Goal: Task Accomplishment & Management: Complete application form

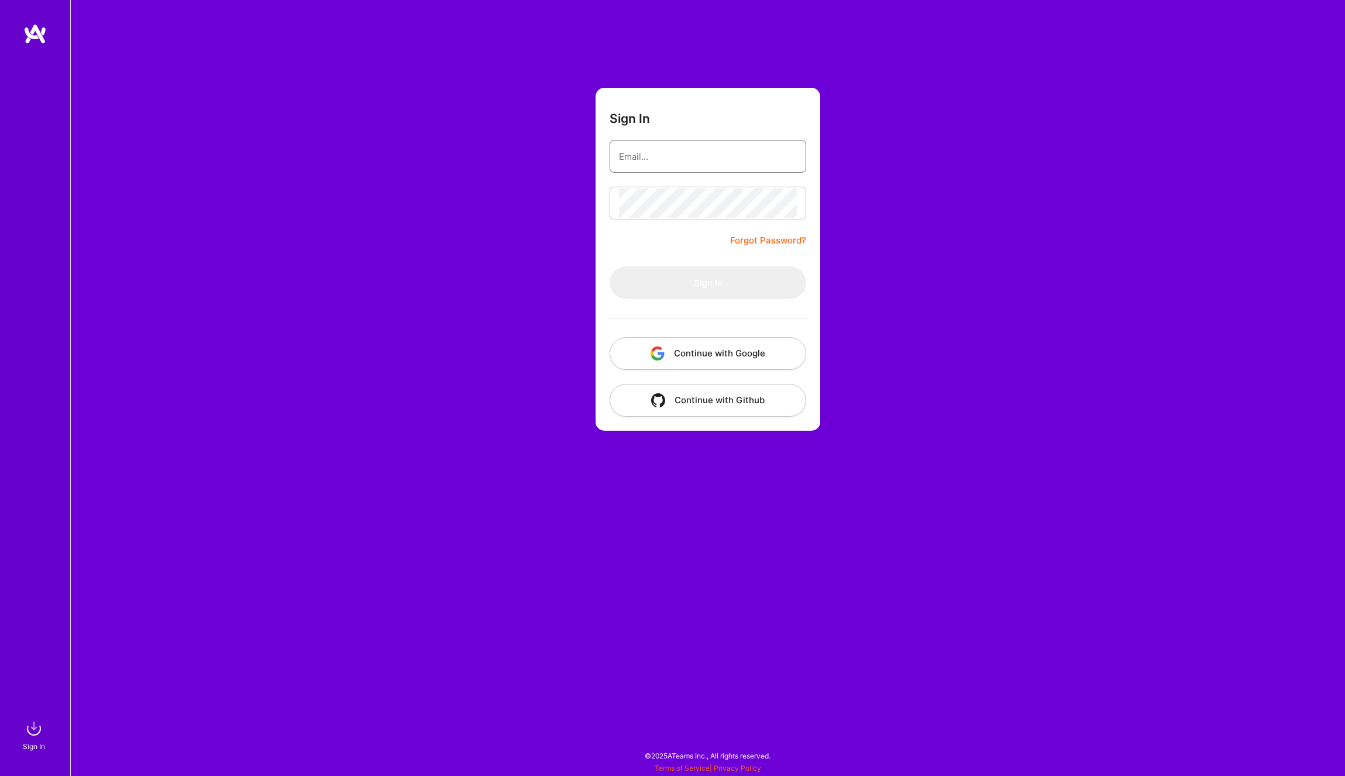
type input "jose.churro@gmail.com"
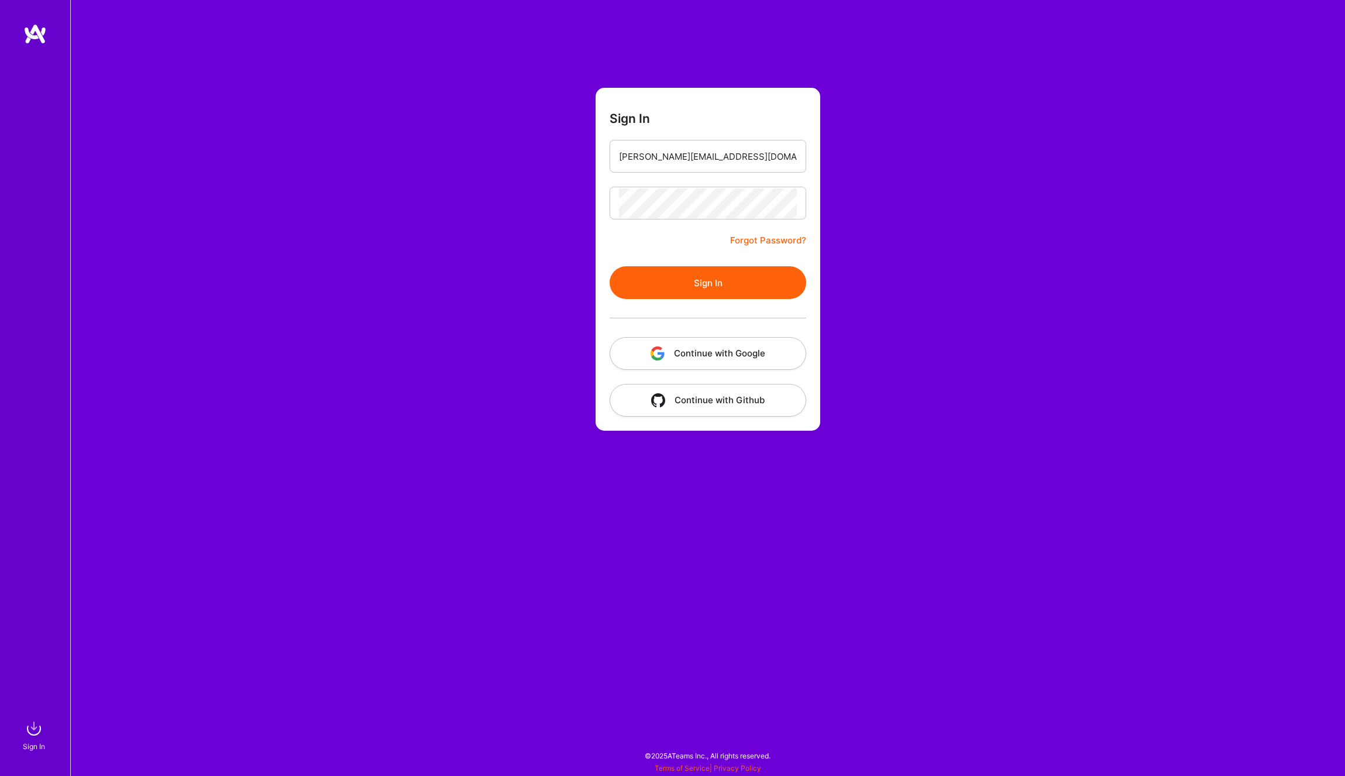
click at [929, 345] on div "Sign In jose.churro@gmail.com Forgot Password? Sign In Continue with Google Con…" at bounding box center [707, 388] width 1275 height 776
click at [696, 288] on button "Sign In" at bounding box center [708, 282] width 197 height 33
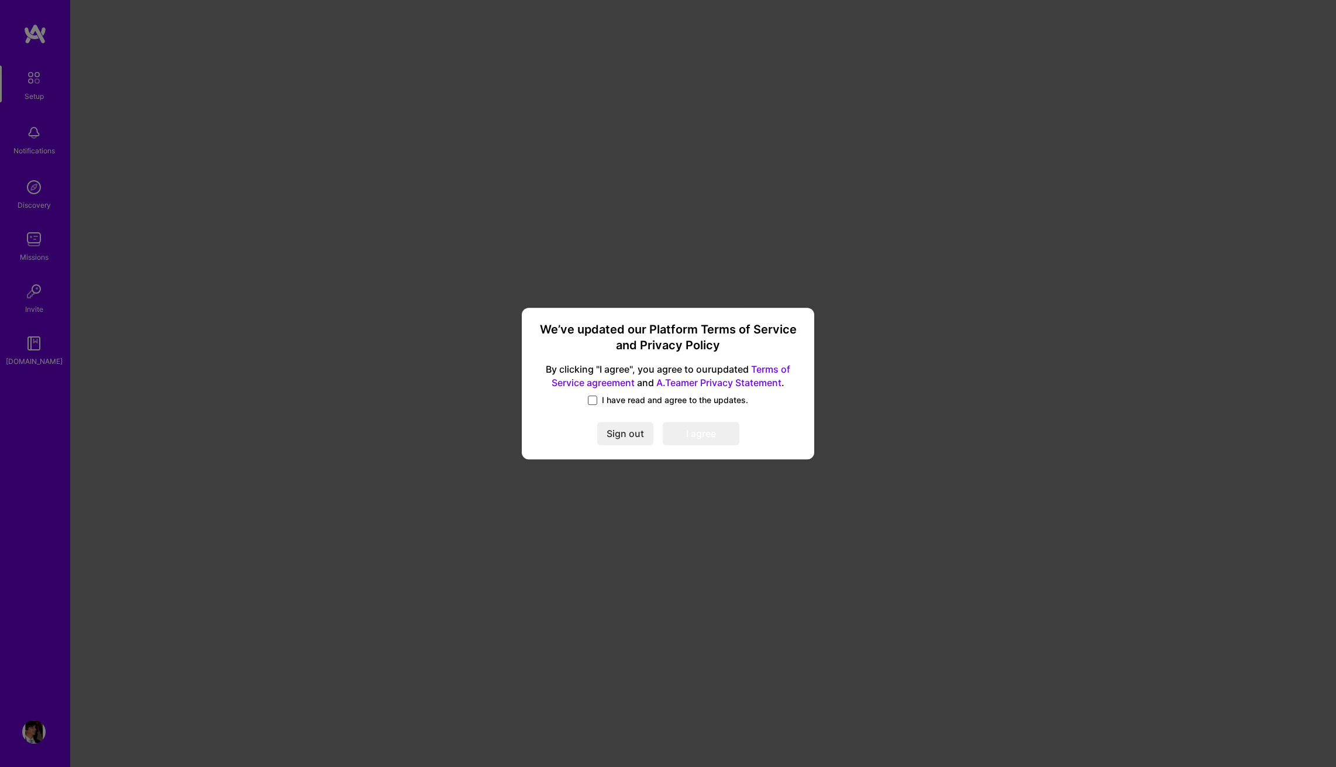
click at [592, 398] on span at bounding box center [592, 400] width 9 height 9
click at [0, 0] on input "I have read and agree to the updates." at bounding box center [0, 0] width 0 height 0
click at [684, 430] on button "I agree" at bounding box center [701, 433] width 77 height 23
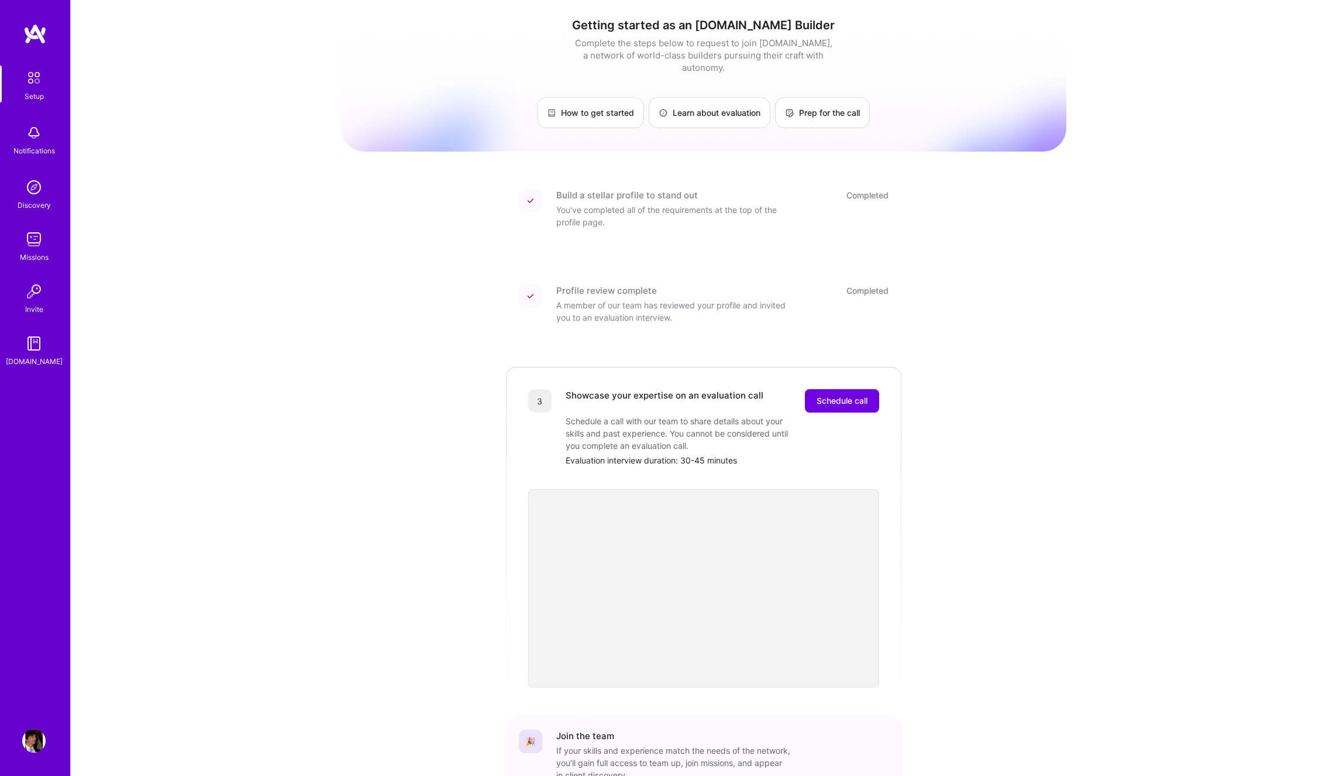
scroll to position [59, 0]
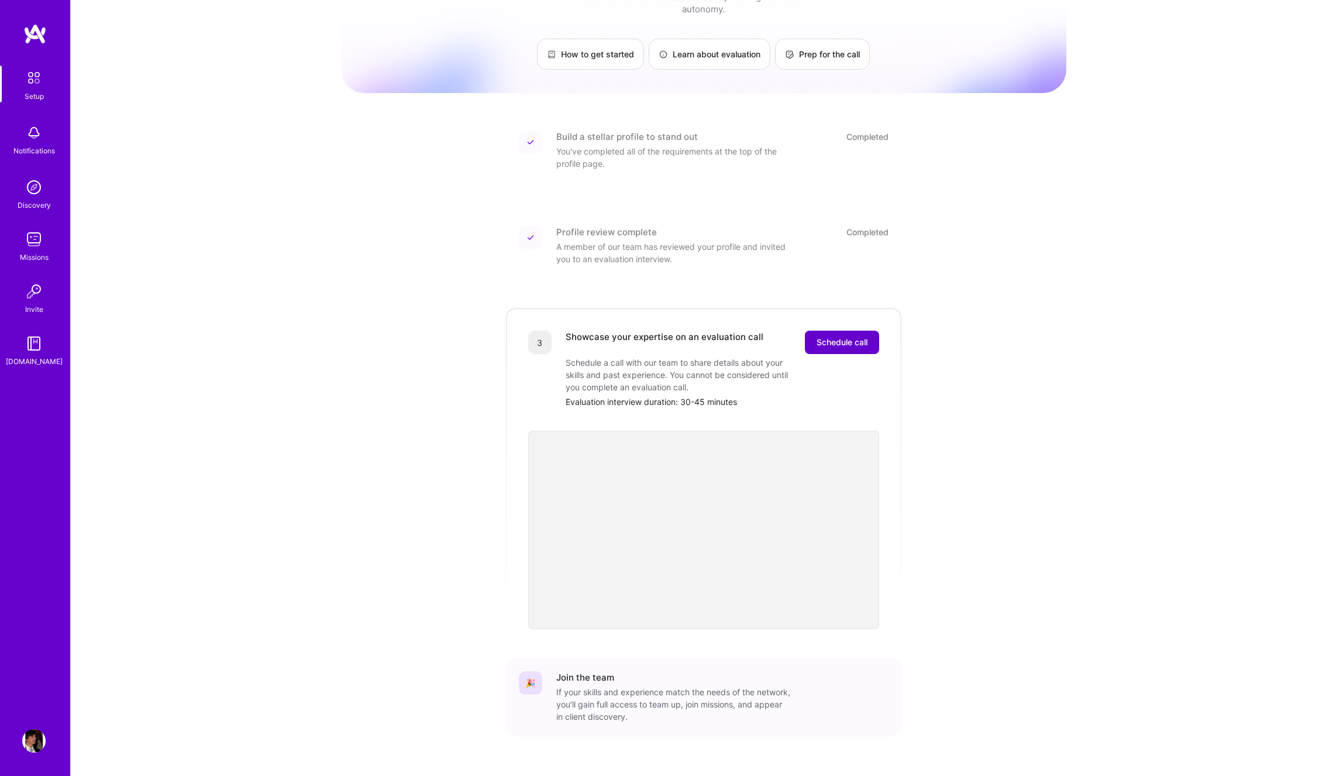
click at [842, 336] on span "Schedule call" at bounding box center [842, 342] width 51 height 12
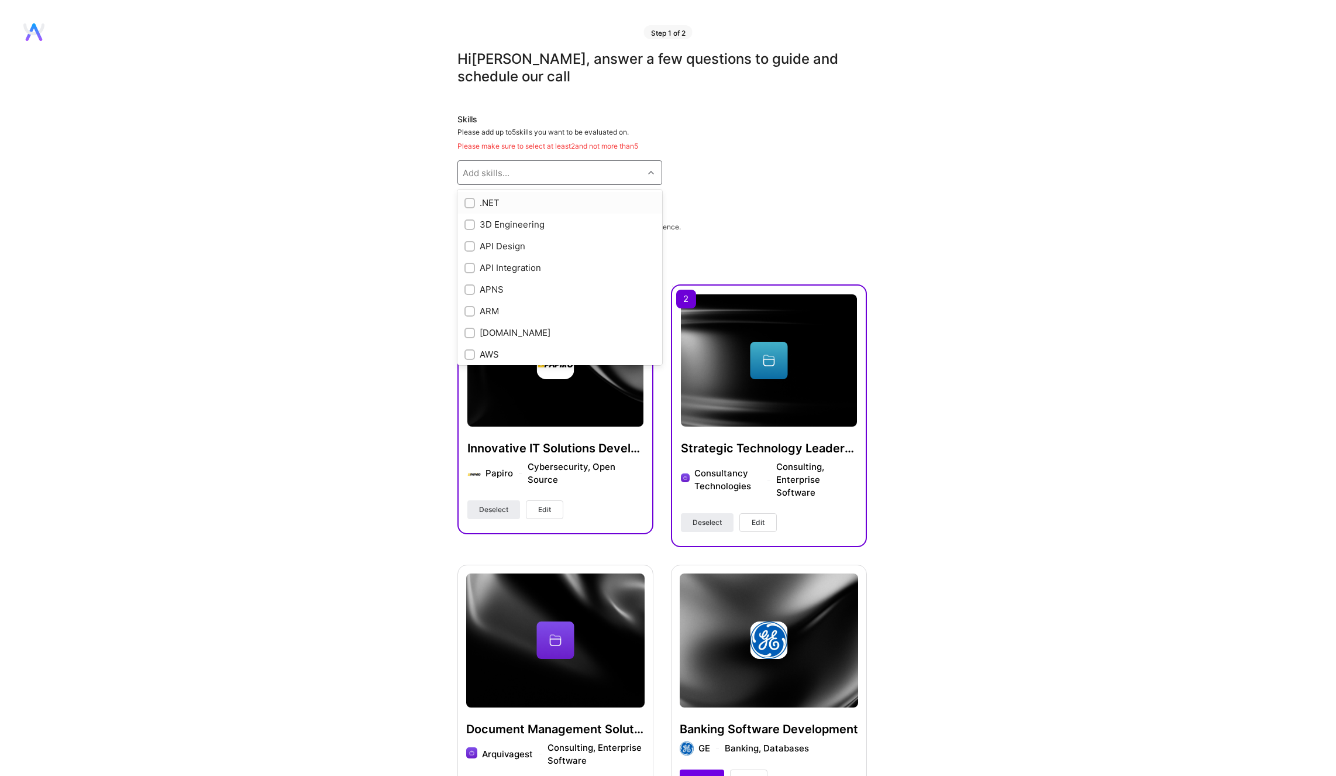
click at [585, 180] on div "Add skills..." at bounding box center [550, 172] width 185 height 23
click at [469, 202] on input "checkbox" at bounding box center [471, 204] width 8 height 8
checkbox input "true"
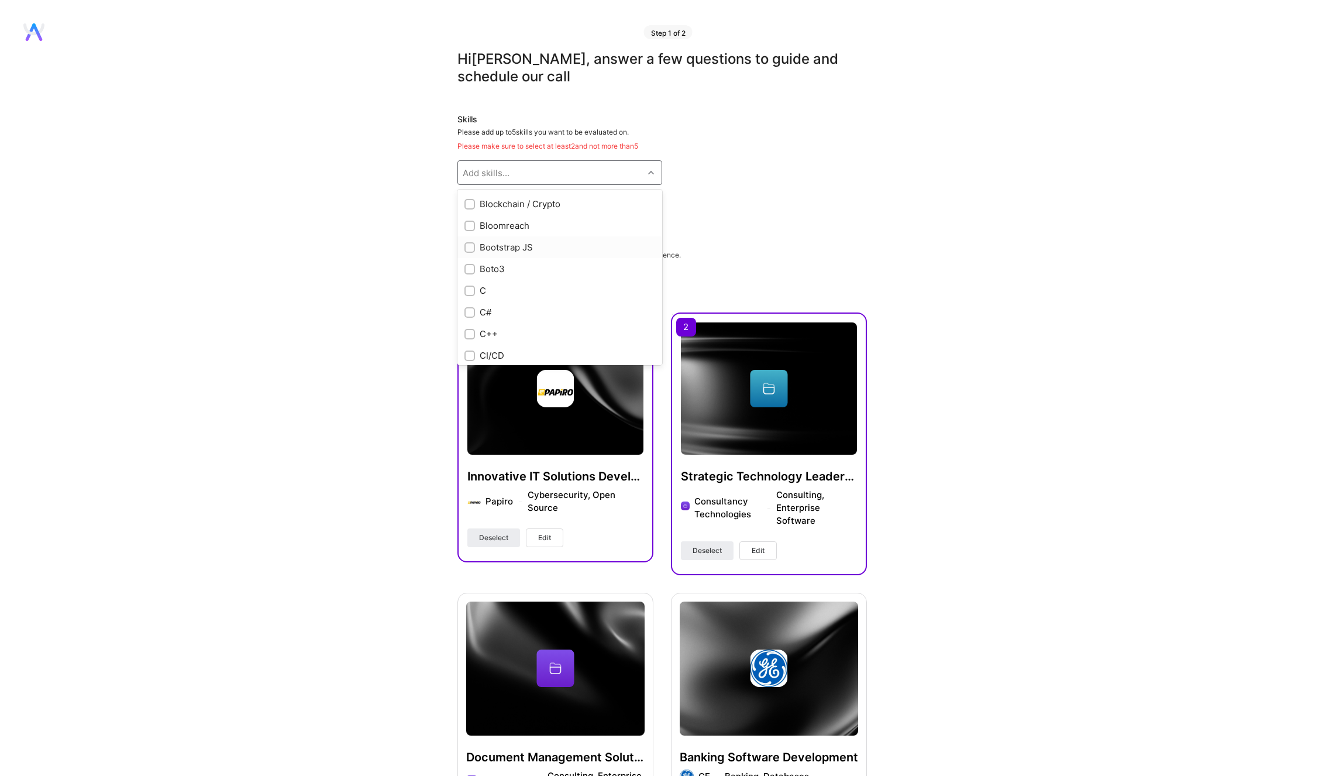
scroll to position [1053, 0]
click at [473, 253] on input "checkbox" at bounding box center [471, 254] width 8 height 8
checkbox input "true"
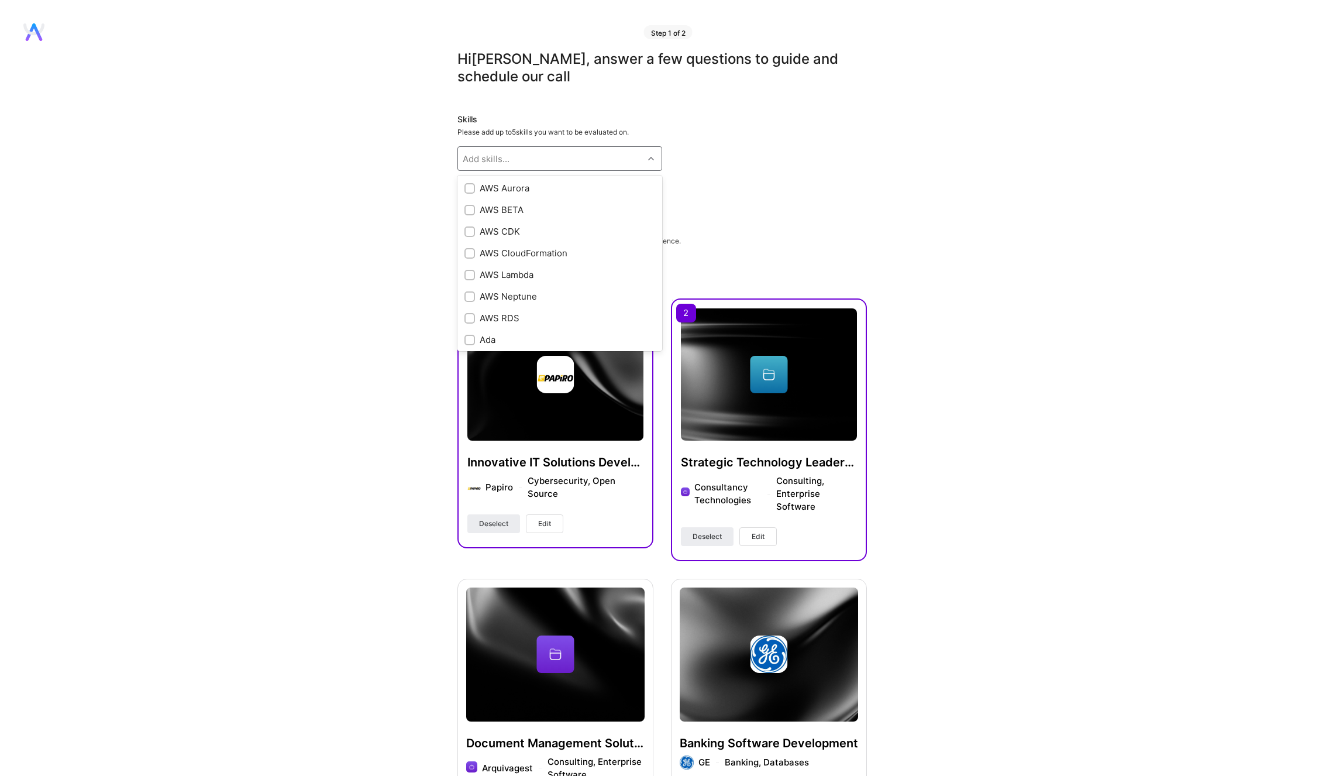
scroll to position [0, 0]
click at [473, 189] on input "checkbox" at bounding box center [471, 189] width 11 height 11
click at [469, 193] on input "checkbox" at bounding box center [471, 189] width 11 height 11
click at [472, 189] on input "checkbox" at bounding box center [471, 189] width 11 height 11
click at [469, 189] on input "checkbox" at bounding box center [471, 189] width 11 height 11
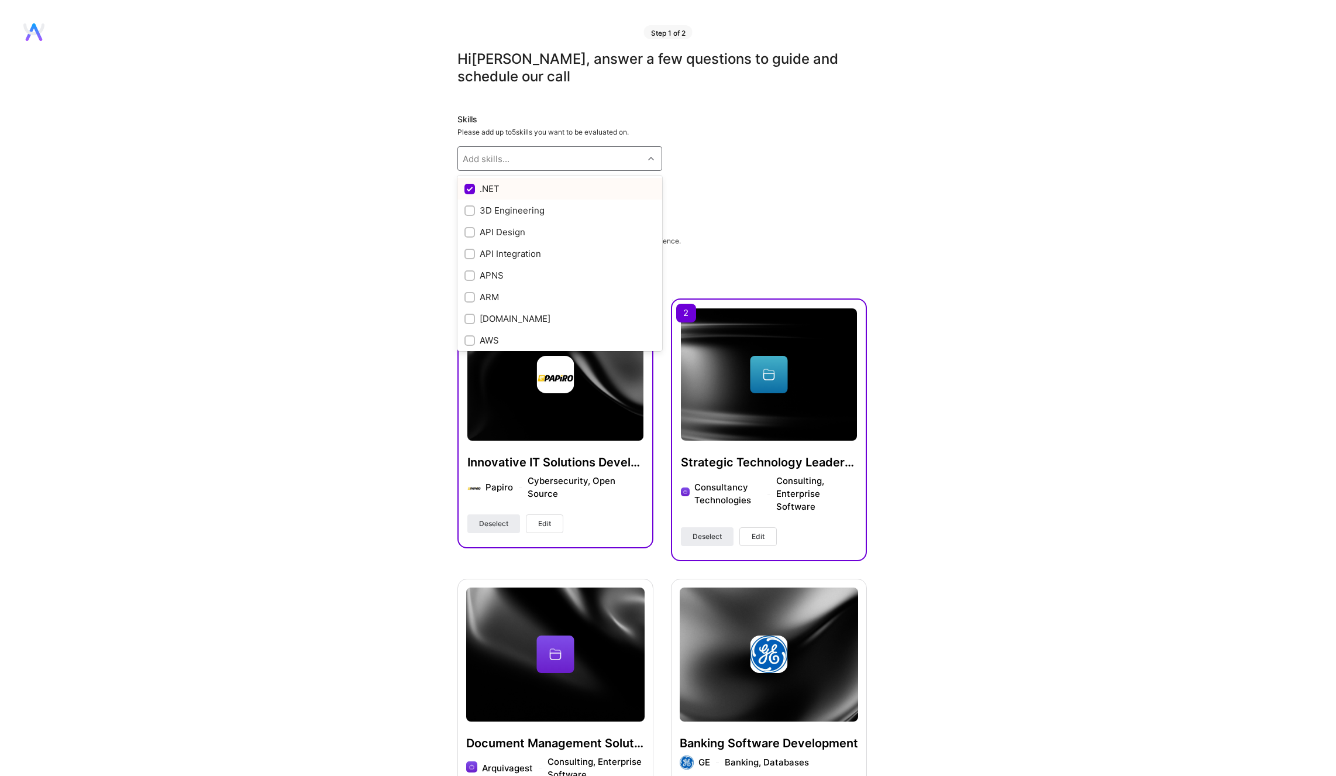
checkbox input "true"
click at [472, 209] on input "checkbox" at bounding box center [471, 212] width 8 height 8
checkbox input "true"
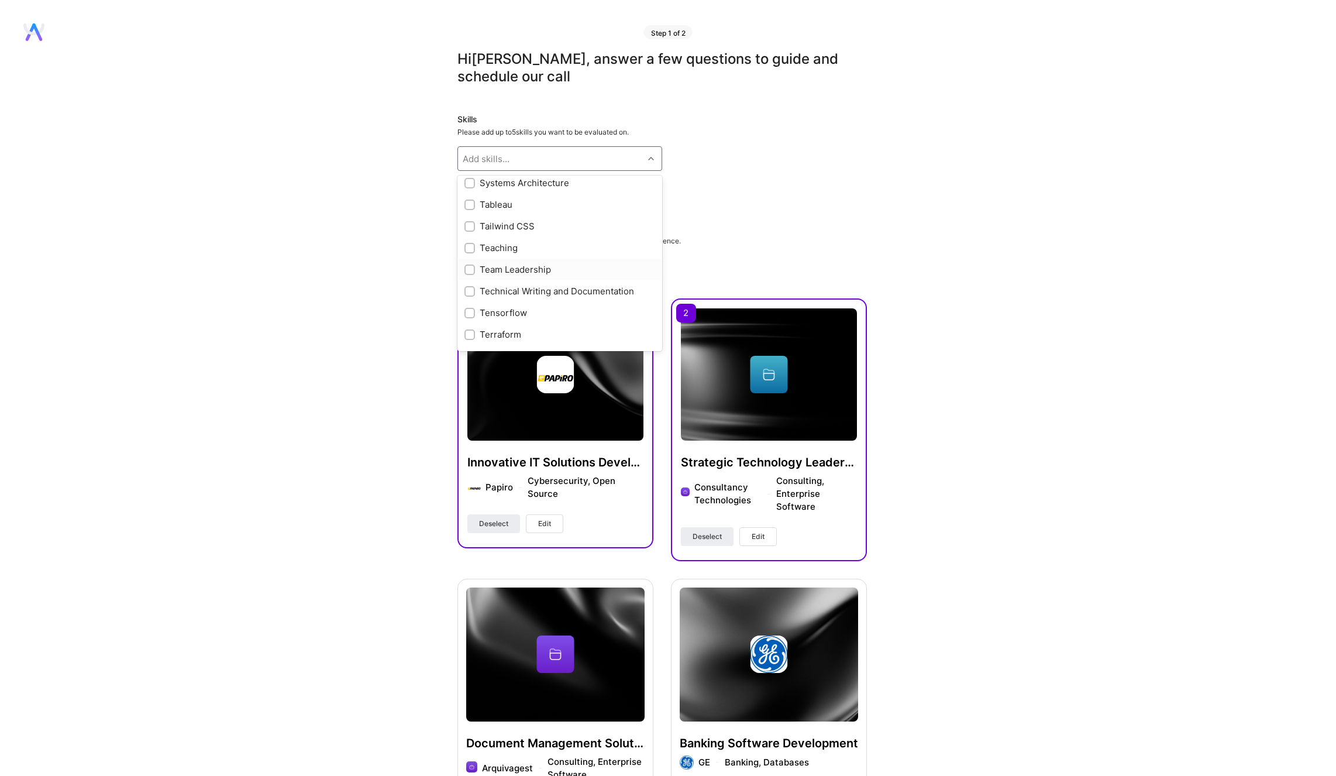
click at [472, 274] on input "checkbox" at bounding box center [471, 270] width 8 height 8
checkbox input "true"
click at [470, 188] on input "checkbox" at bounding box center [471, 184] width 8 height 8
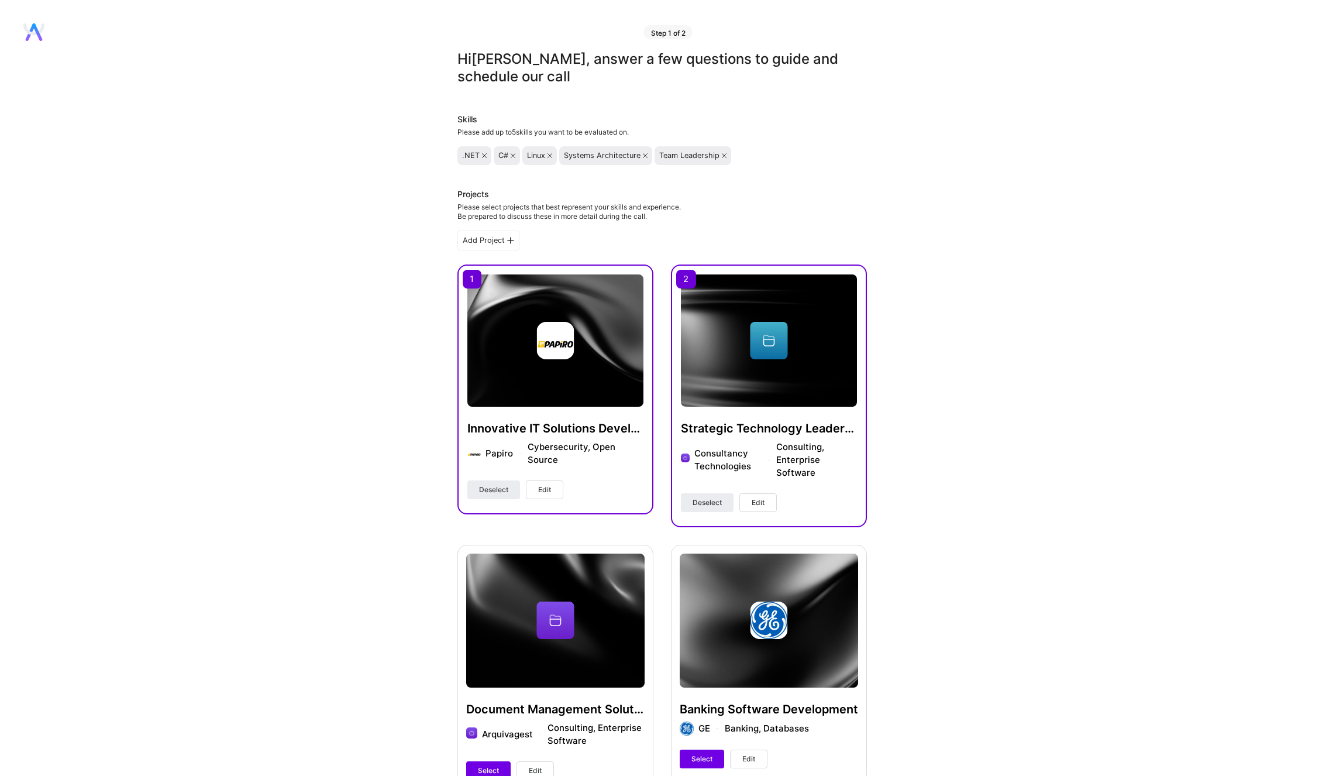
click at [484, 158] on div ".NET" at bounding box center [474, 155] width 25 height 9
click at [483, 153] on icon at bounding box center [484, 155] width 5 height 5
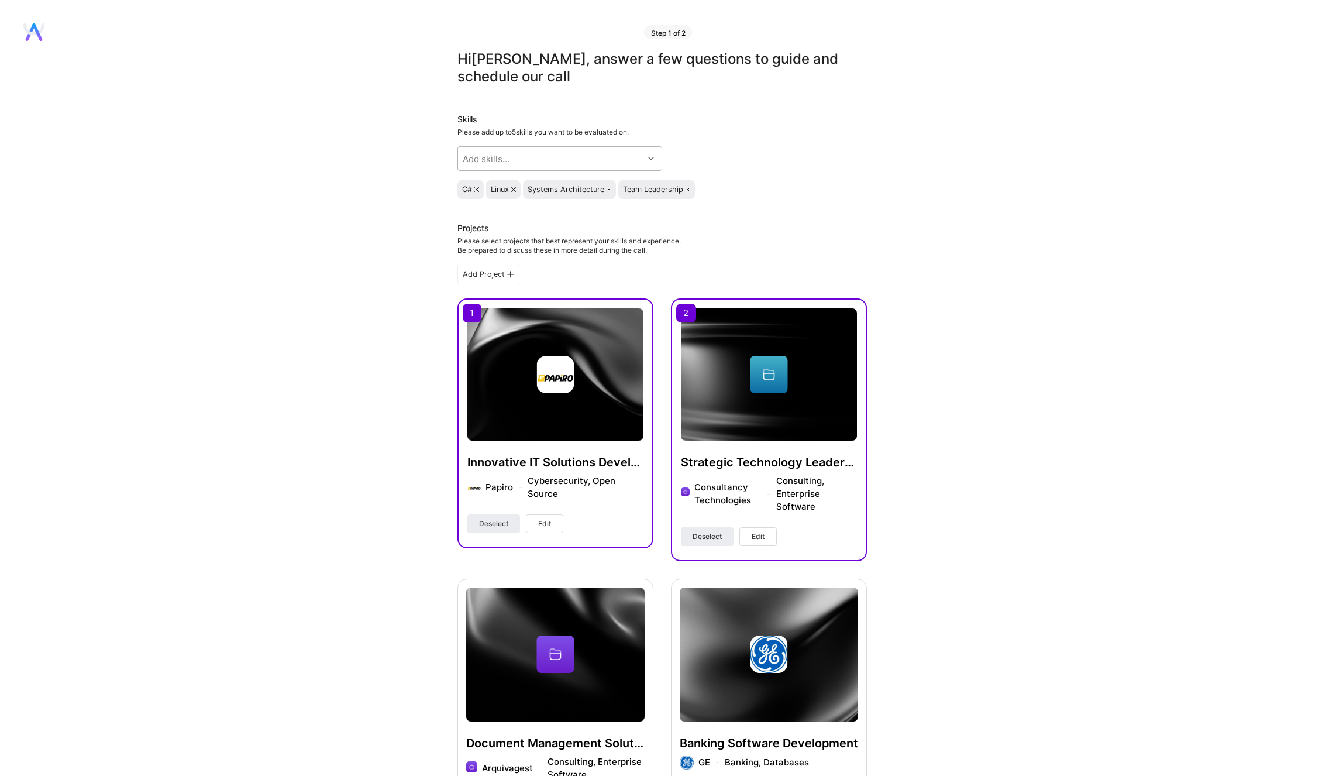
click at [572, 164] on div "Add skills..." at bounding box center [550, 158] width 185 height 23
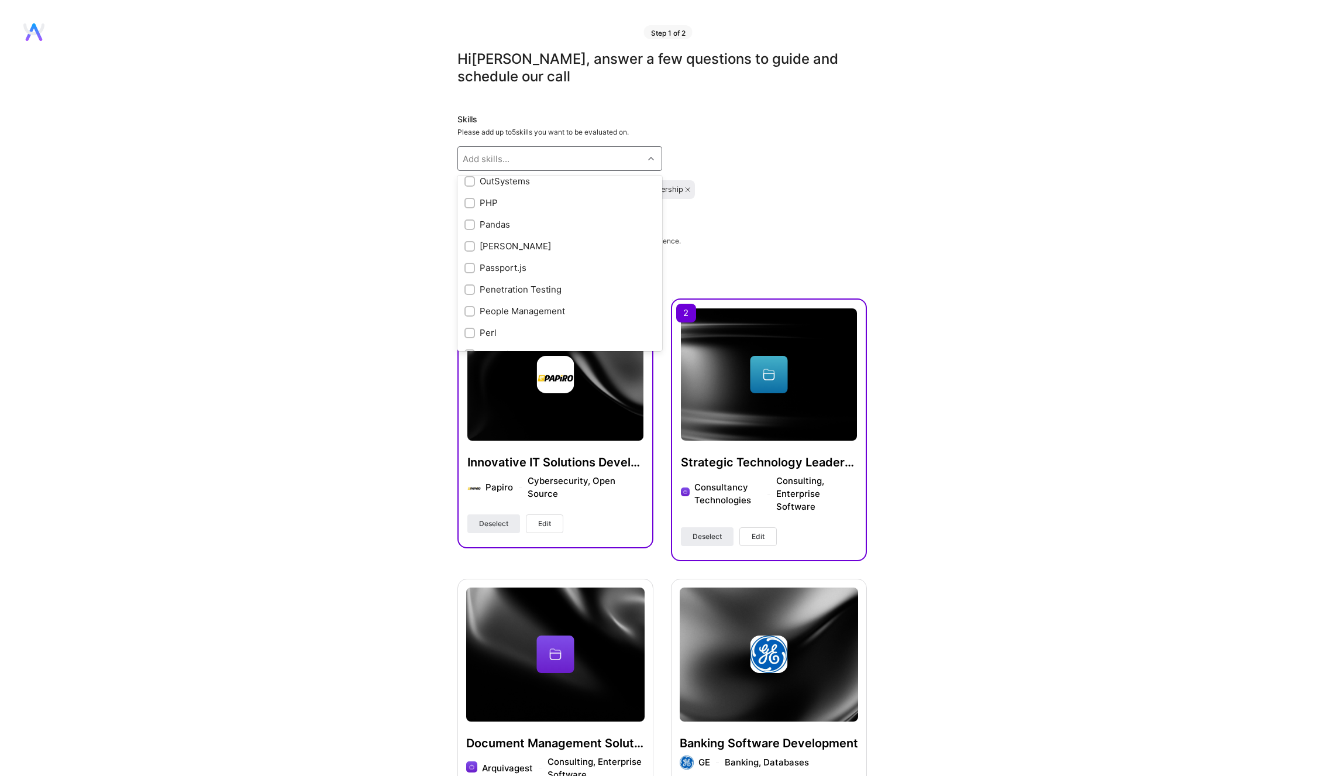
scroll to position [4599, 0]
click at [470, 291] on input "checkbox" at bounding box center [471, 288] width 8 height 8
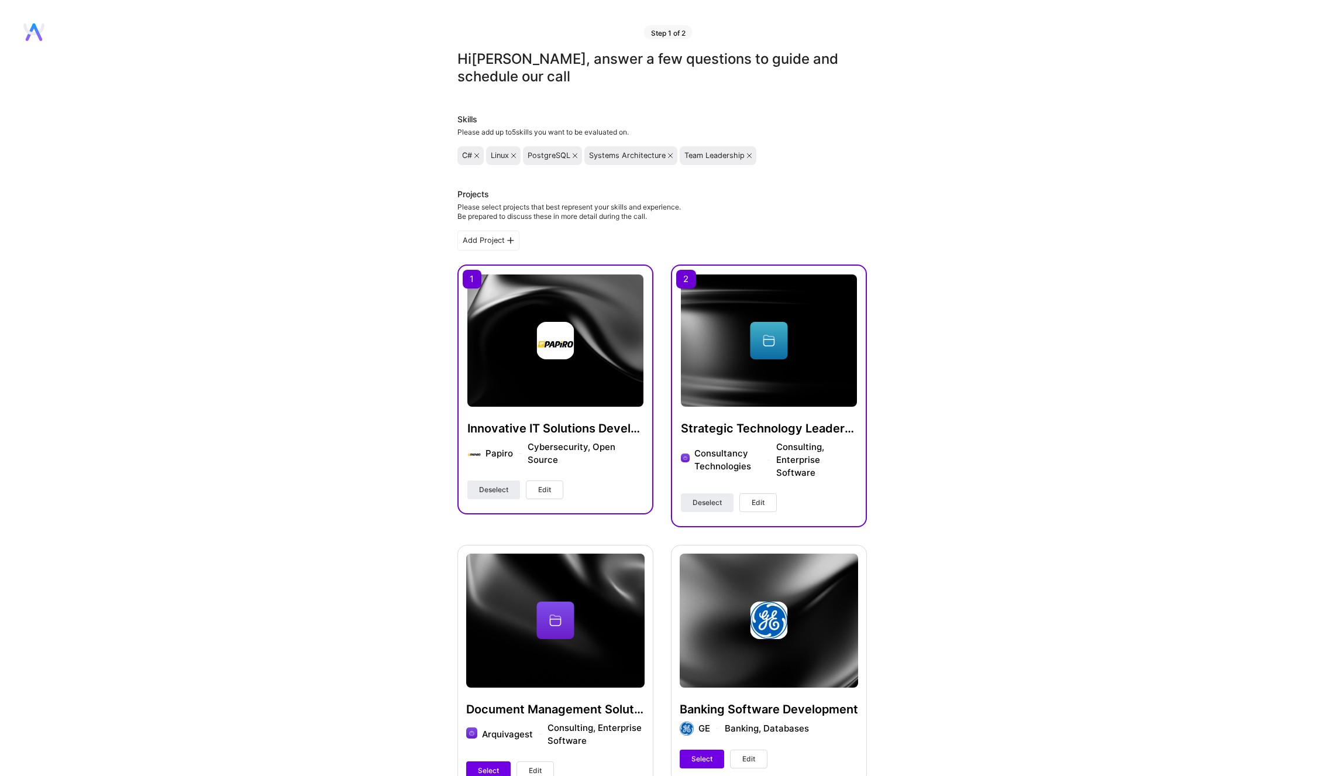
click at [1023, 329] on div "Hi [PERSON_NAME] , answer a few questions to guide and schedule our call Skills…" at bounding box center [662, 632] width 1325 height 1165
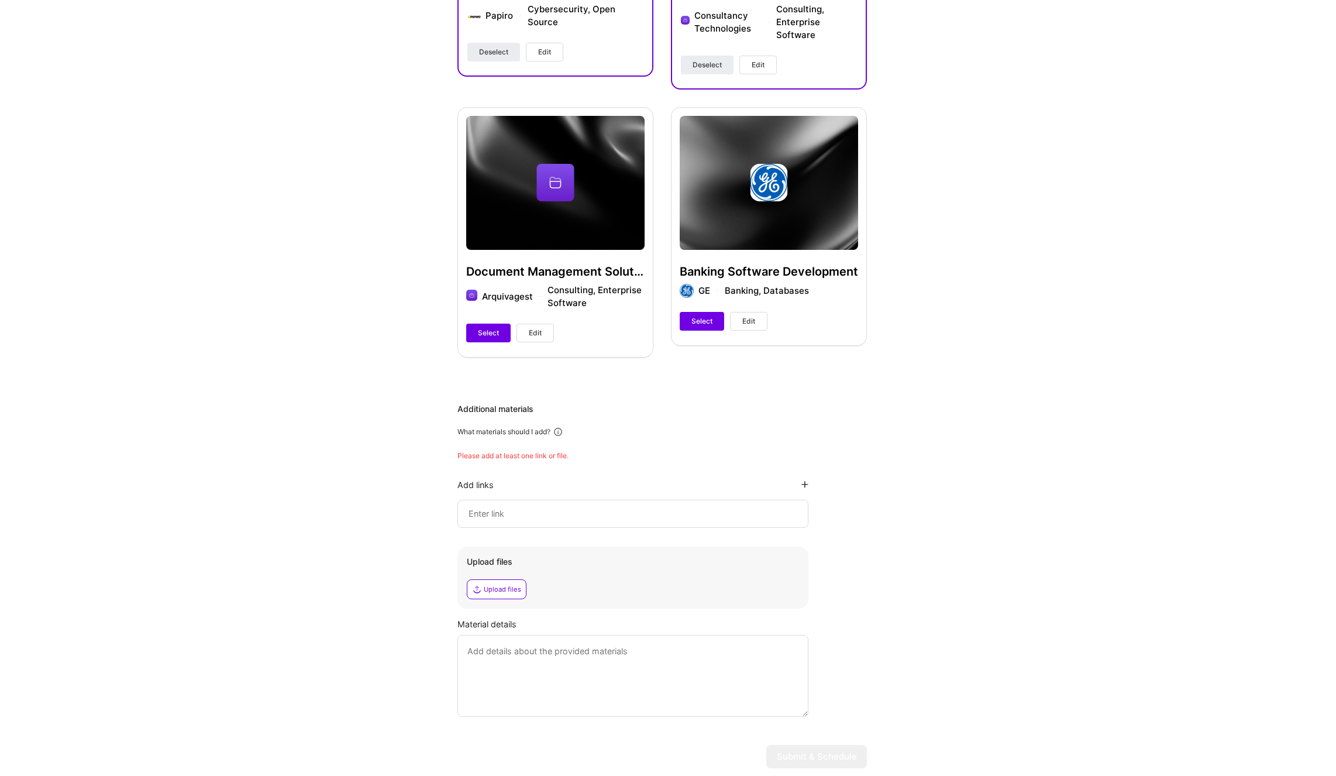
scroll to position [479, 0]
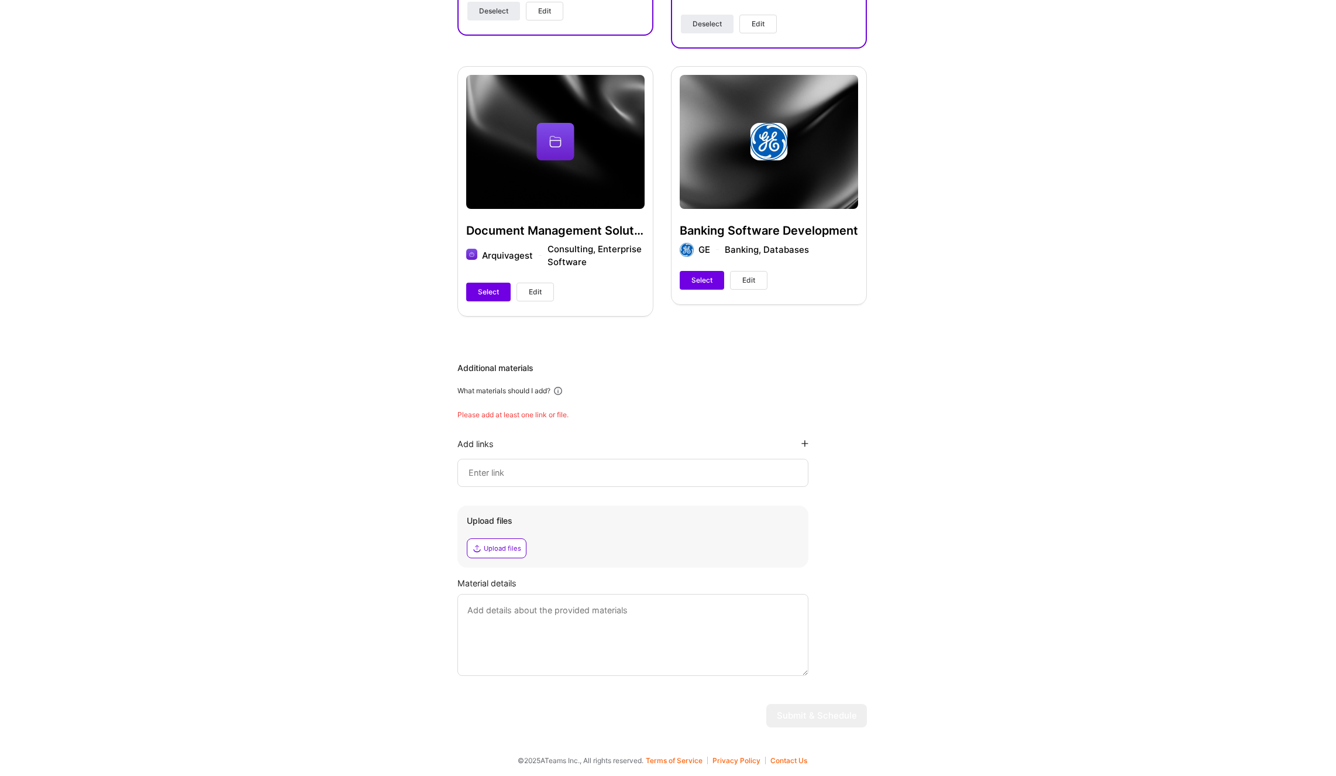
click at [513, 476] on input at bounding box center [633, 473] width 331 height 14
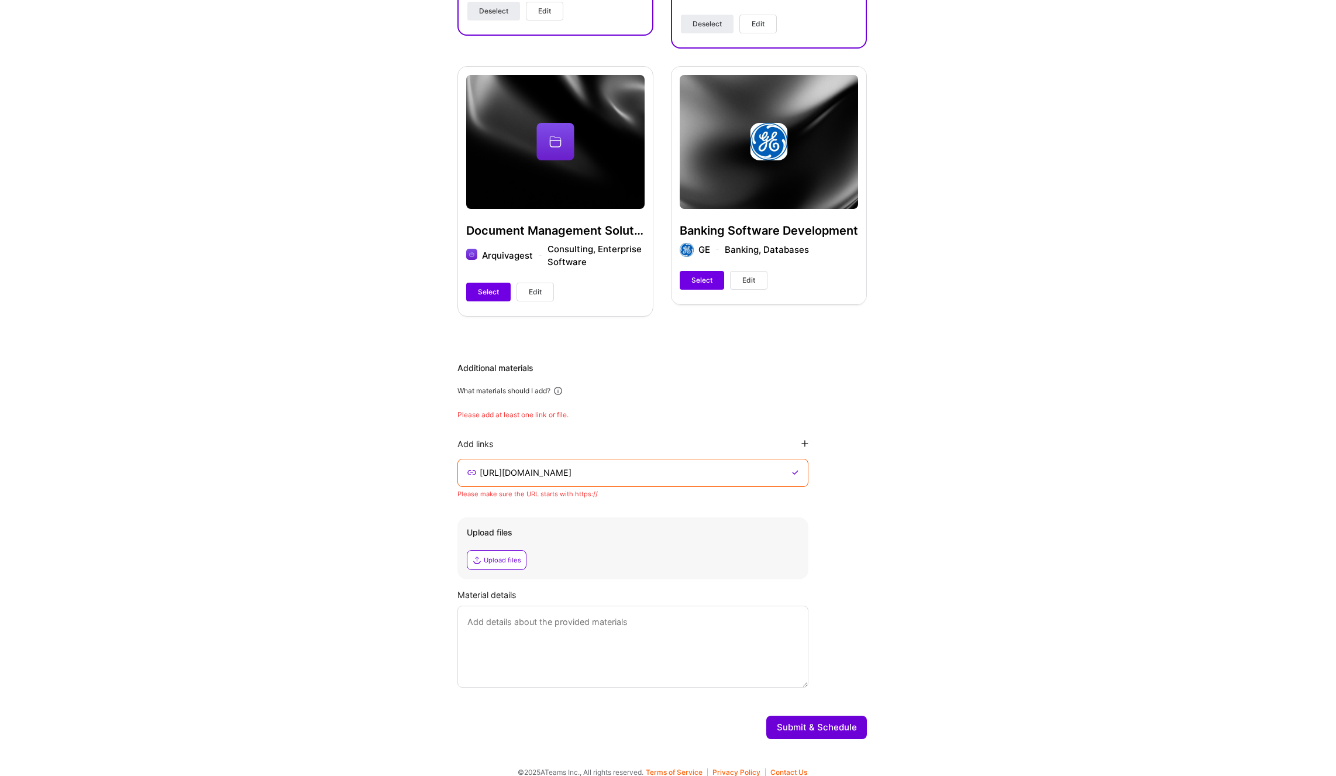
scroll to position [455, 0]
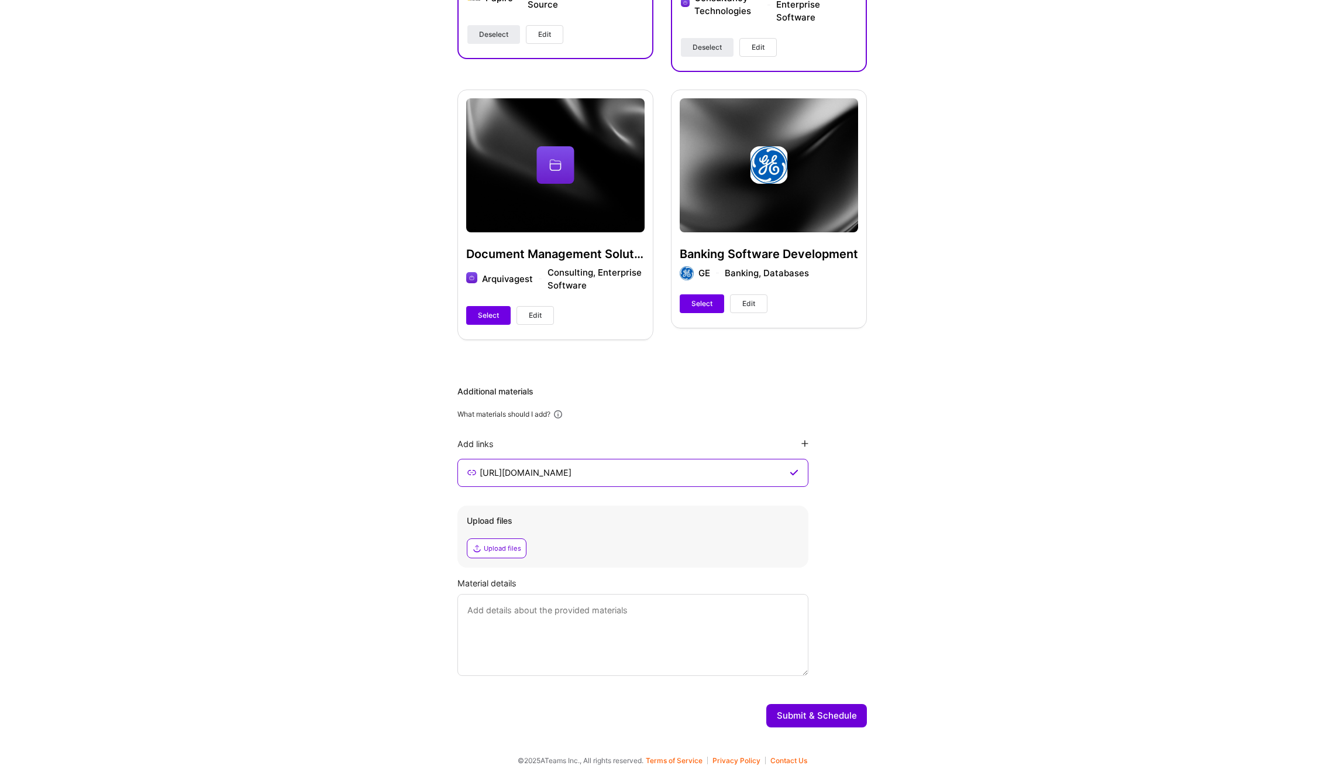
type input "[URL][DOMAIN_NAME]"
click at [826, 716] on button "Submit & Schedule" at bounding box center [817, 715] width 101 height 23
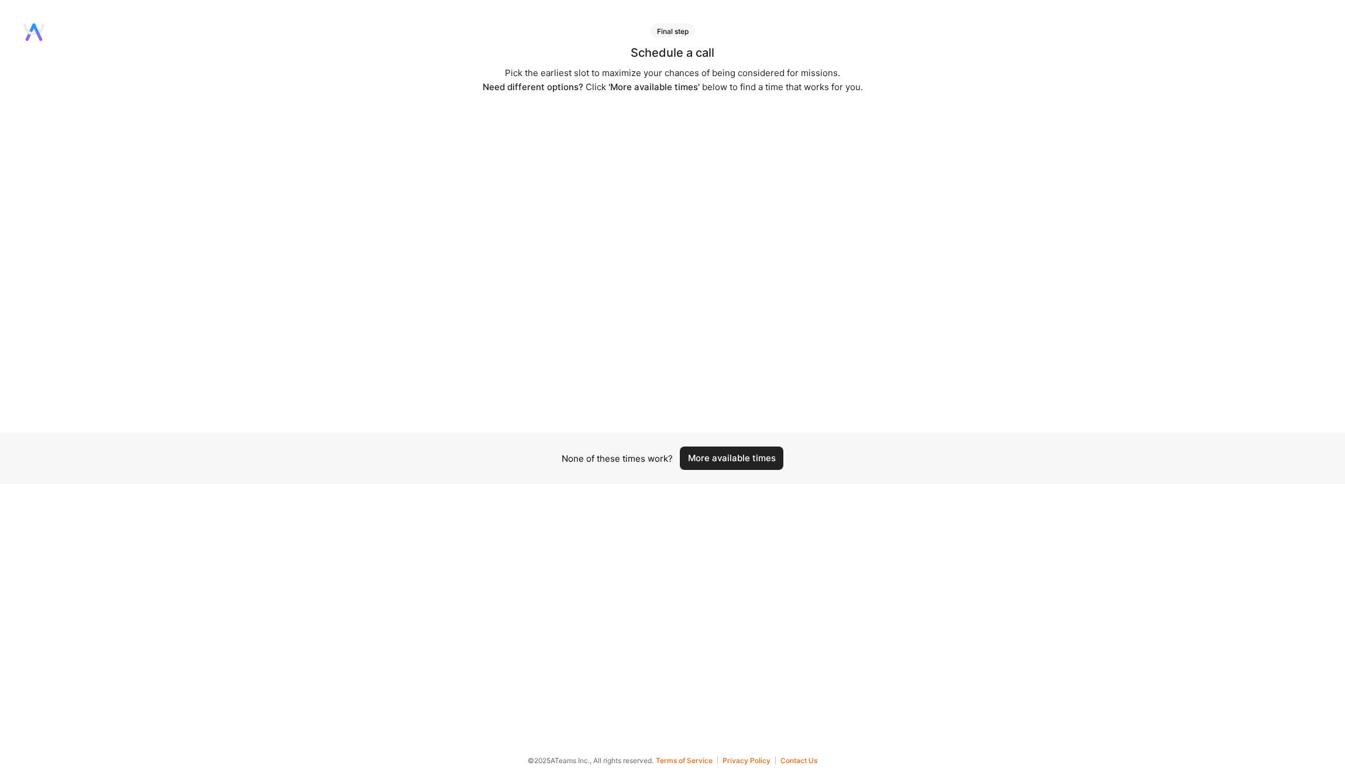
click at [719, 459] on button "More available times" at bounding box center [732, 457] width 104 height 23
click at [722, 458] on button "More available times" at bounding box center [732, 457] width 104 height 23
click at [726, 462] on button "More available times" at bounding box center [732, 457] width 104 height 23
click at [709, 461] on button "More available times" at bounding box center [732, 457] width 104 height 23
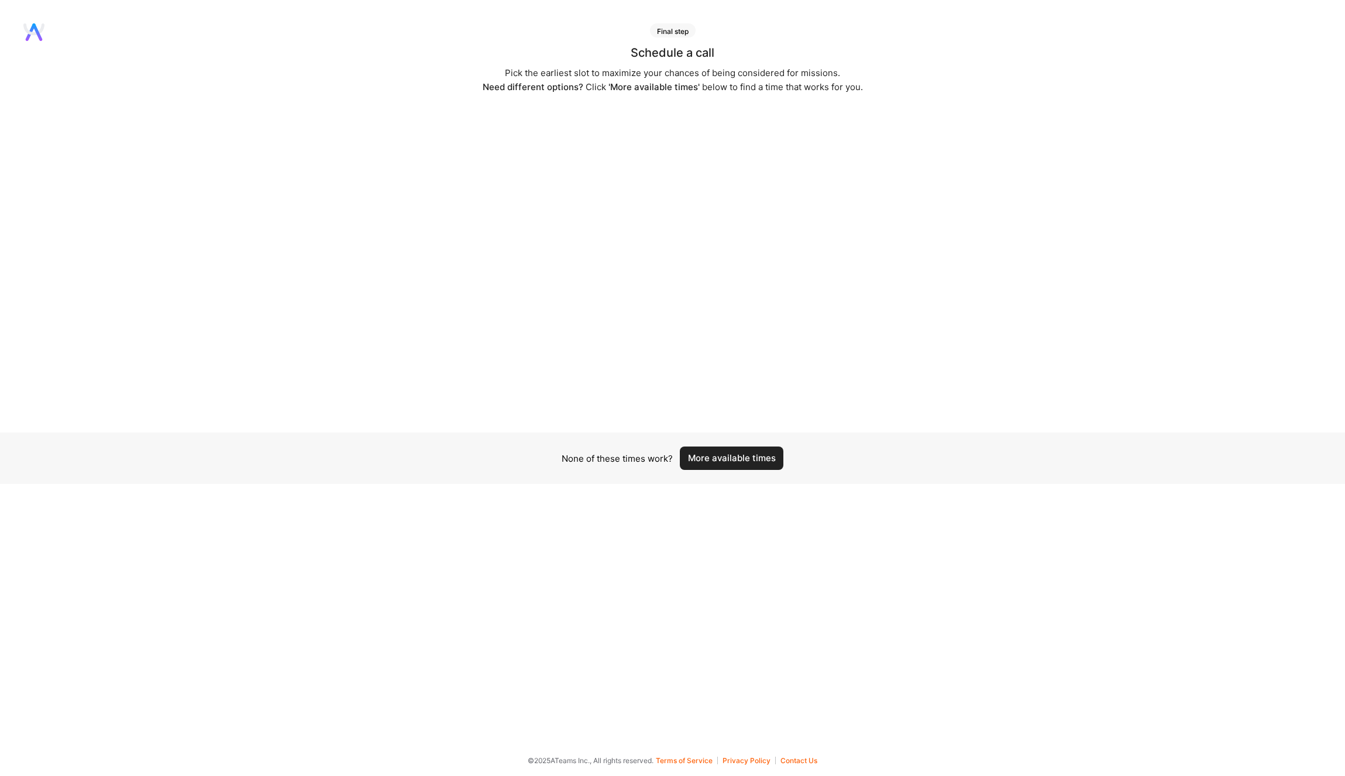
click at [726, 455] on button "More available times" at bounding box center [732, 457] width 104 height 23
click at [739, 458] on button "More available times" at bounding box center [732, 457] width 104 height 23
click at [743, 458] on button "More available times" at bounding box center [732, 457] width 104 height 23
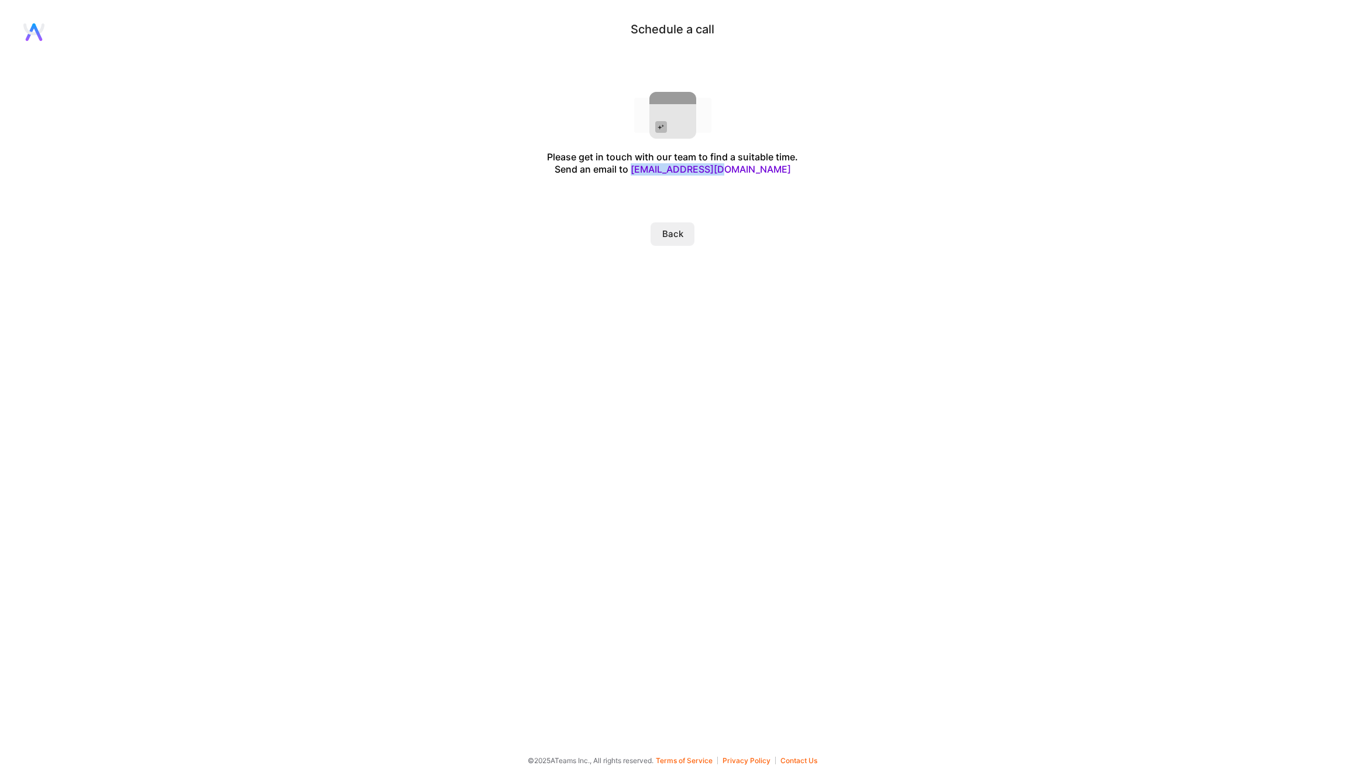
drag, startPoint x: 751, startPoint y: 169, endPoint x: 668, endPoint y: 167, distance: 83.1
click at [668, 167] on div "Please get in touch with our team to find a suitable time. Send an email to [EM…" at bounding box center [672, 163] width 251 height 25
copy link "[EMAIL_ADDRESS][DOMAIN_NAME]"
click at [663, 233] on button "Back" at bounding box center [673, 233] width 44 height 23
